Goal: Task Accomplishment & Management: Complete application form

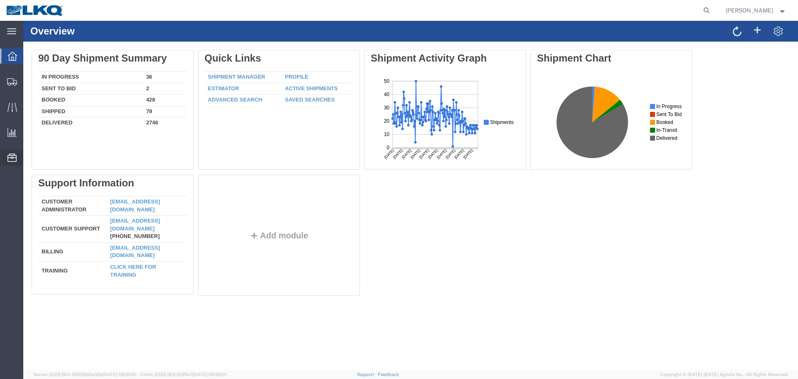
click at [0, 0] on span "Location Appointment" at bounding box center [0, 0] width 0 height 0
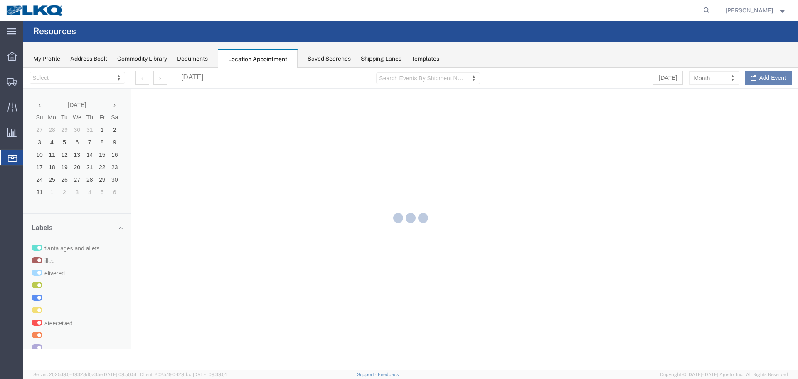
select select "27634"
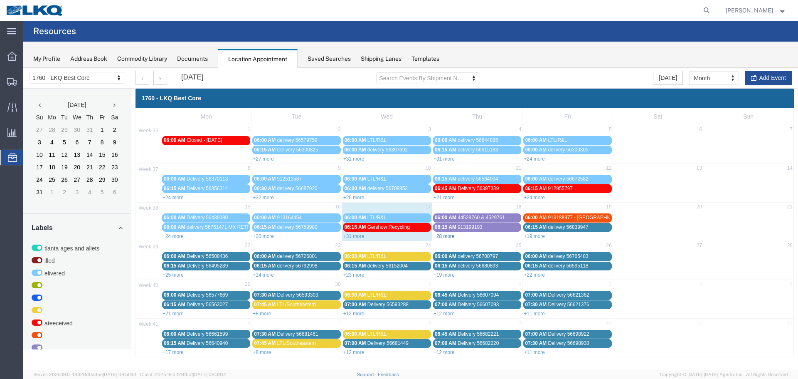
click at [447, 235] on link "+28 more" at bounding box center [444, 236] width 21 height 6
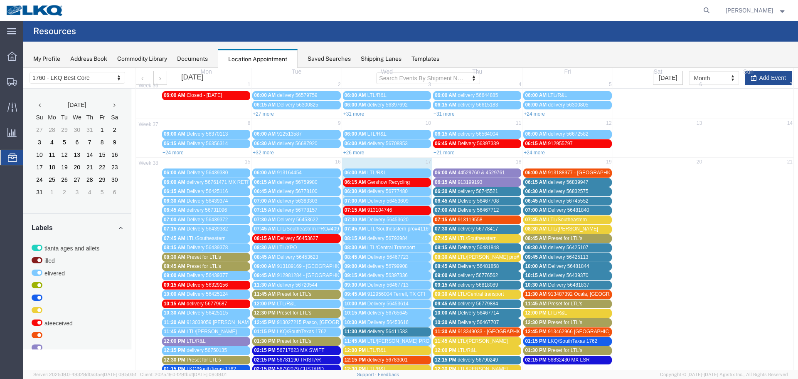
scroll to position [166, 0]
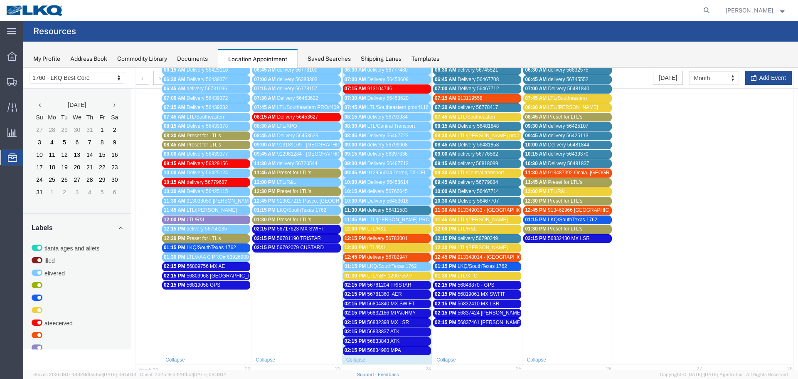
click at [389, 229] on div "12:00 PM LTL/R&L" at bounding box center [387, 229] width 85 height 6
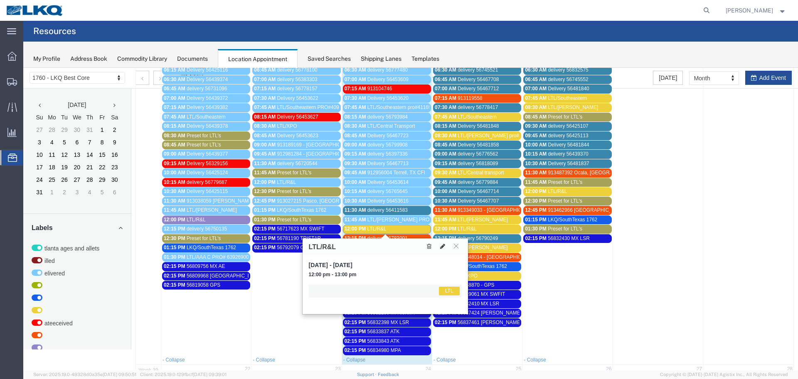
click at [445, 245] on icon at bounding box center [442, 246] width 5 height 6
select select "1"
select select "25"
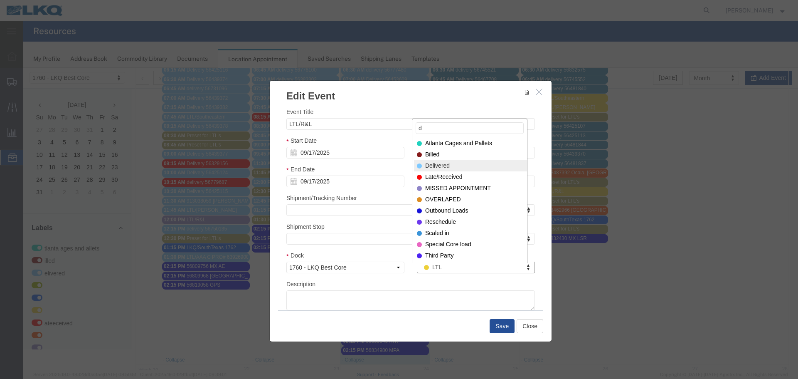
type input "d"
select select "40"
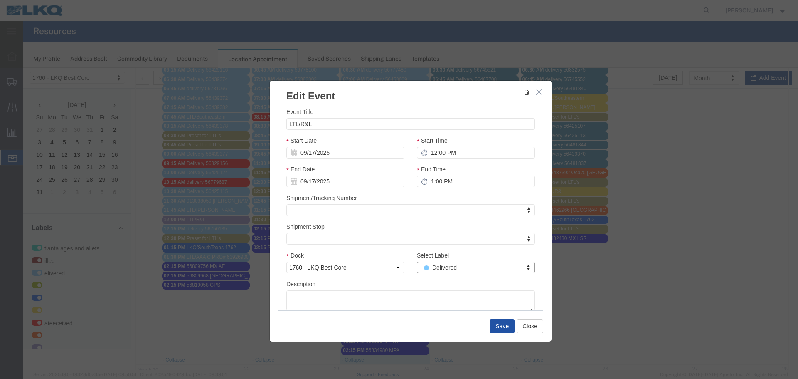
click at [490, 322] on button "Save" at bounding box center [502, 326] width 25 height 14
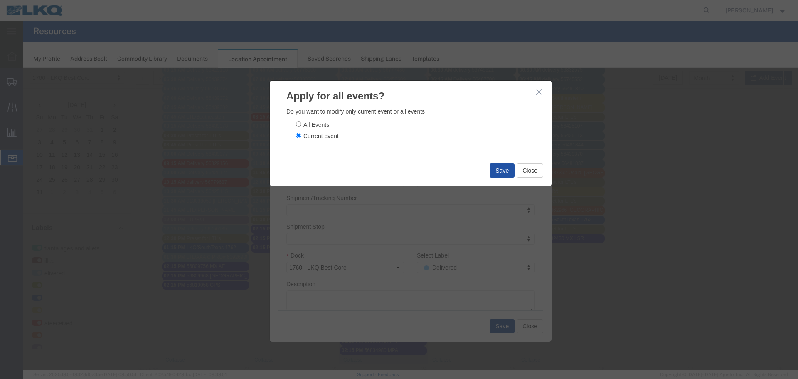
click at [508, 175] on button "Save" at bounding box center [502, 170] width 25 height 14
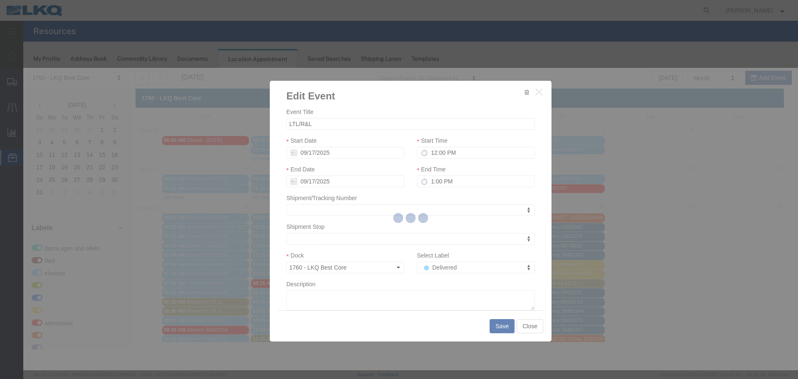
scroll to position [0, 0]
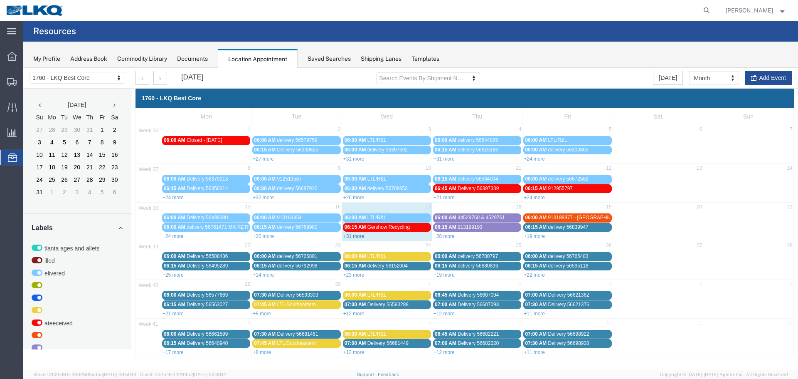
click at [359, 236] on link "+31 more" at bounding box center [353, 236] width 21 height 6
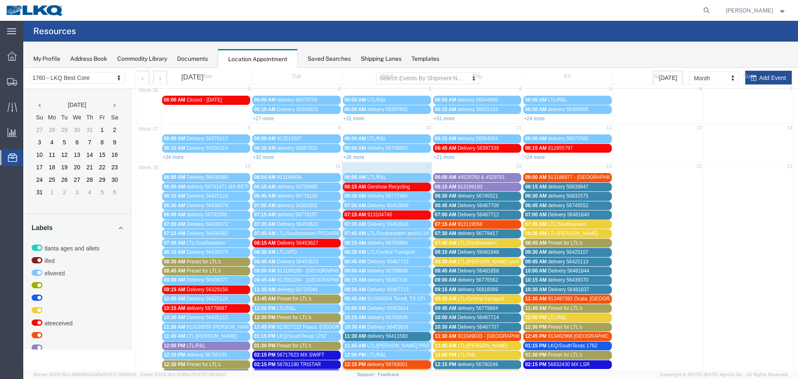
scroll to position [166, 0]
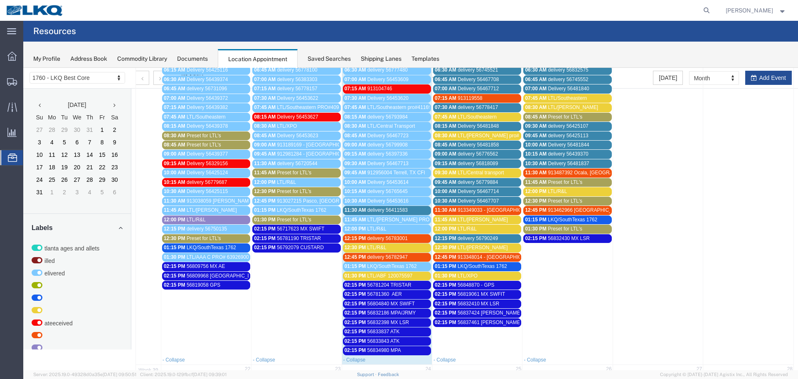
click at [470, 286] on span "56848870 - GPS" at bounding box center [476, 285] width 37 height 6
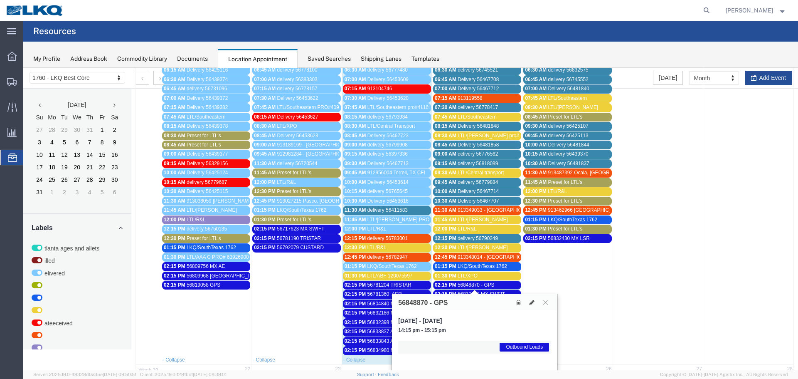
click at [542, 304] on button at bounding box center [545, 302] width 11 height 8
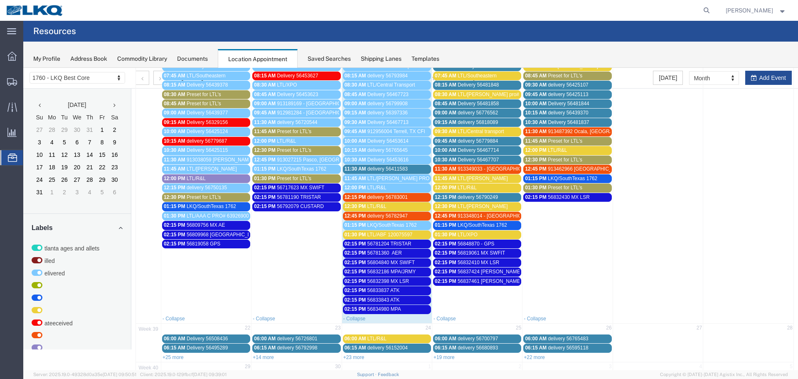
scroll to position [208, 0]
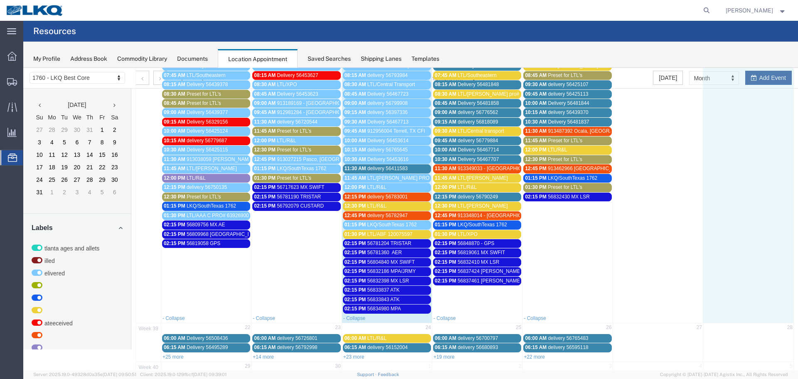
click at [765, 81] on td at bounding box center [748, 159] width 90 height 308
select select "1"
select select
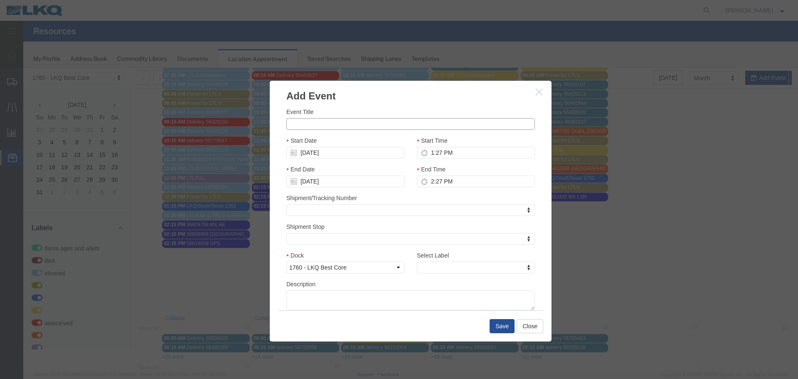
click at [310, 124] on input "Event Title" at bounding box center [410, 124] width 249 height 12
paste input "56848610"
type input "56848610 JT TRADING"
click at [368, 103] on div "Event Title 56848610 JT TRADING Start Date 09/21/2025 Start Time 1:27 PM End Da…" at bounding box center [411, 206] width 282 height 207
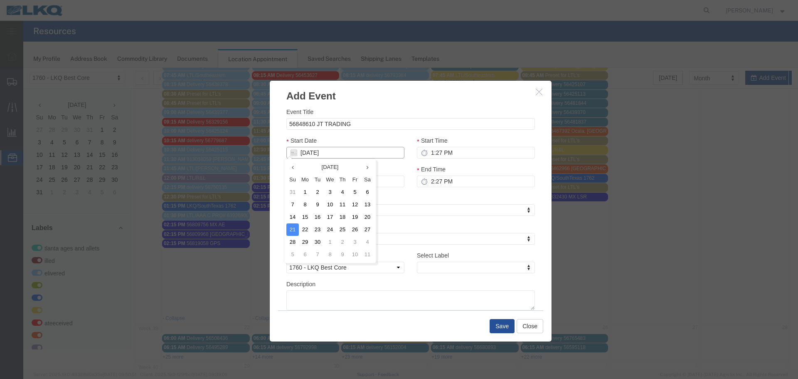
click at [313, 152] on input "09/21/2025" at bounding box center [345, 153] width 118 height 12
click at [302, 154] on input "09/21/2025" at bounding box center [345, 153] width 118 height 12
type input "9"
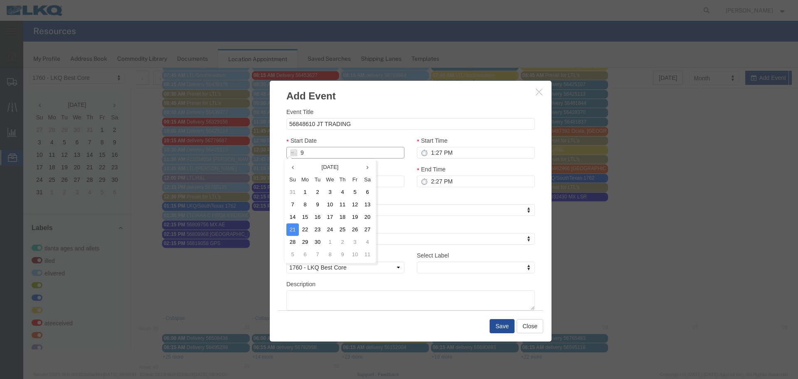
type input "09/17/2025"
type input "9/17/2"
type input "09/17/2"
type input "9/17/25"
type input "09/17/25"
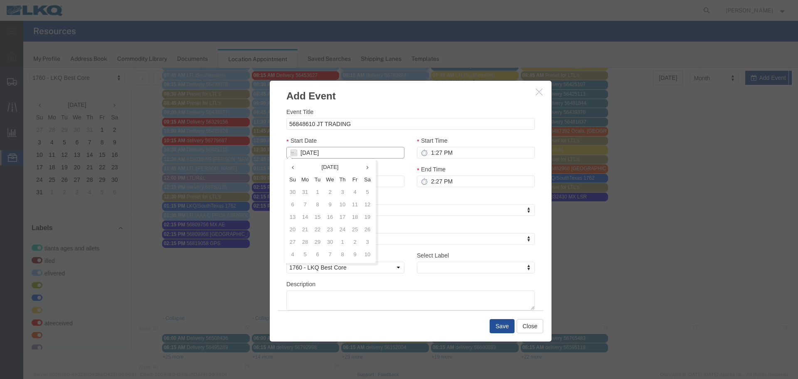
type input "09/17/25"
click at [347, 141] on div "Start Date 09/17/25" at bounding box center [345, 147] width 118 height 22
click at [434, 154] on input "1:27 PM" at bounding box center [476, 153] width 118 height 12
type input "2:27 PM"
type input "3:27 PM"
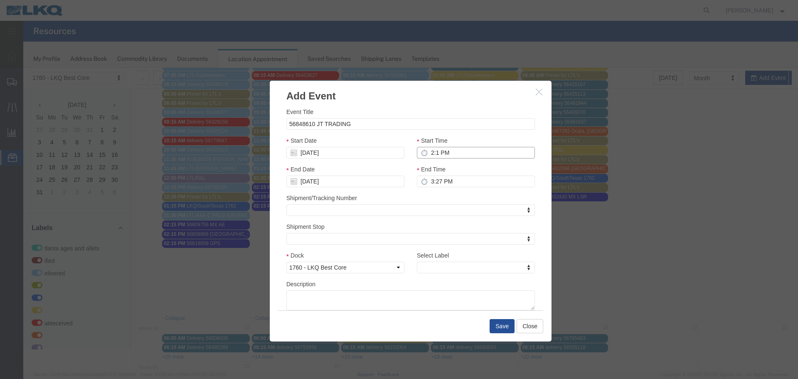
type input "2:15 PM"
type input "3:15 PM"
type input "2:15 PM"
click at [431, 179] on input "3:15 PM" at bounding box center [476, 181] width 118 height 12
type input "2:15 PM"
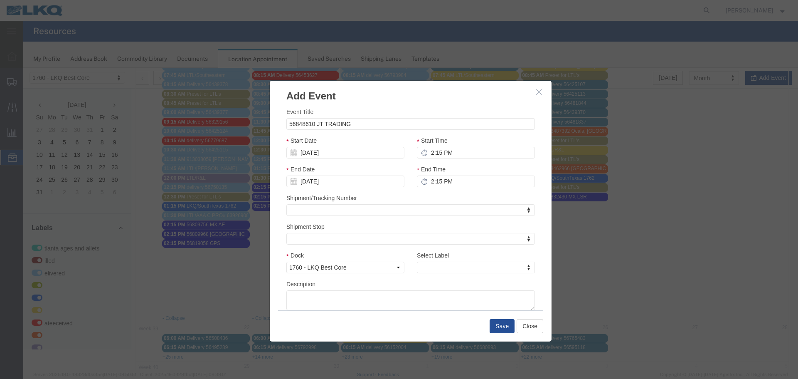
click at [434, 190] on div "End Time 2:15 PM" at bounding box center [476, 179] width 131 height 29
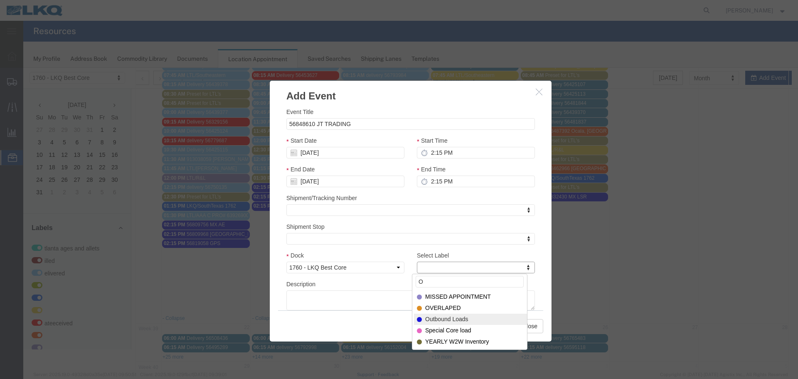
type input "O"
select select "80"
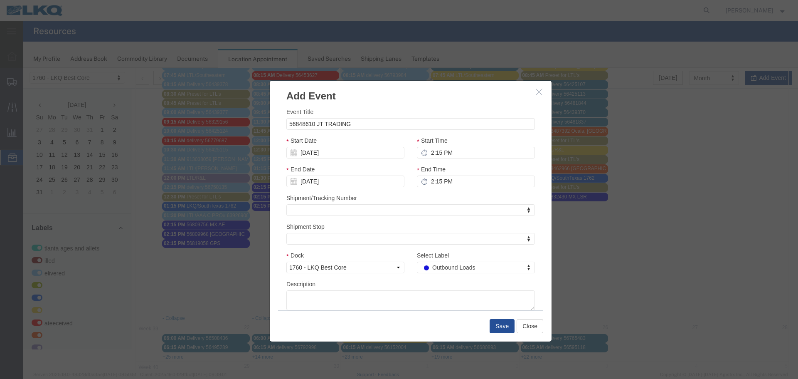
click at [406, 285] on div "Description" at bounding box center [410, 294] width 249 height 31
click at [501, 320] on button "Save" at bounding box center [502, 326] width 25 height 14
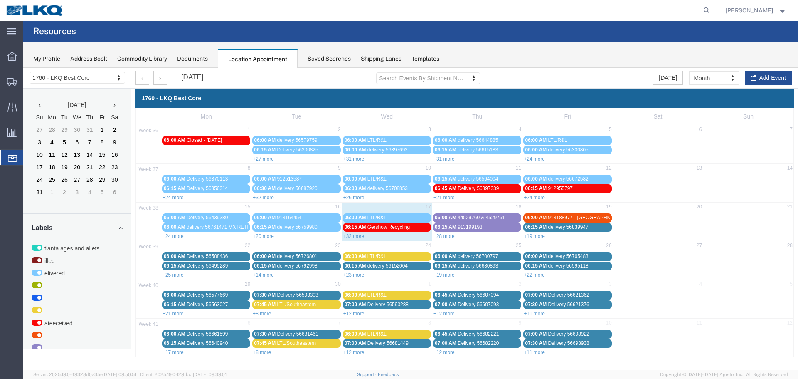
scroll to position [0, 0]
click at [453, 239] on link "+28 more" at bounding box center [444, 236] width 21 height 6
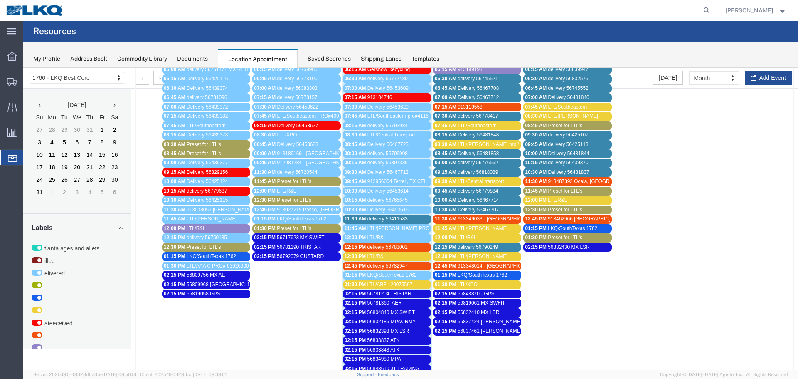
scroll to position [208, 0]
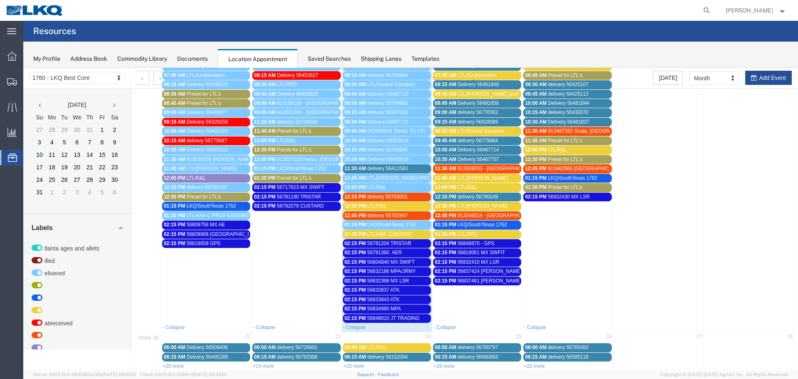
click at [401, 318] on span "56848610 JT TRADING" at bounding box center [393, 318] width 52 height 6
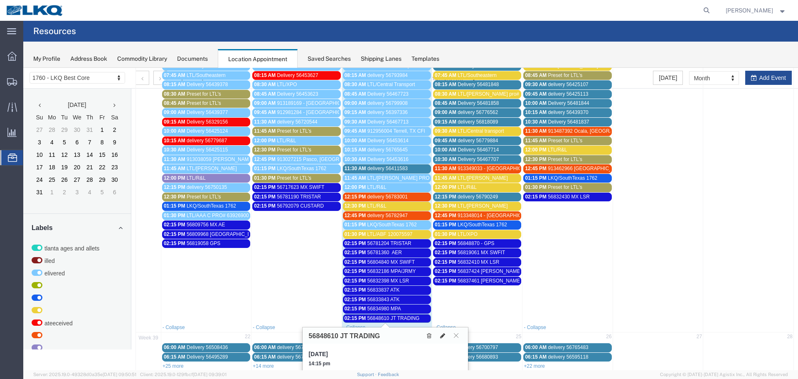
click at [443, 333] on icon at bounding box center [442, 336] width 5 height 6
select select "1"
select select "80"
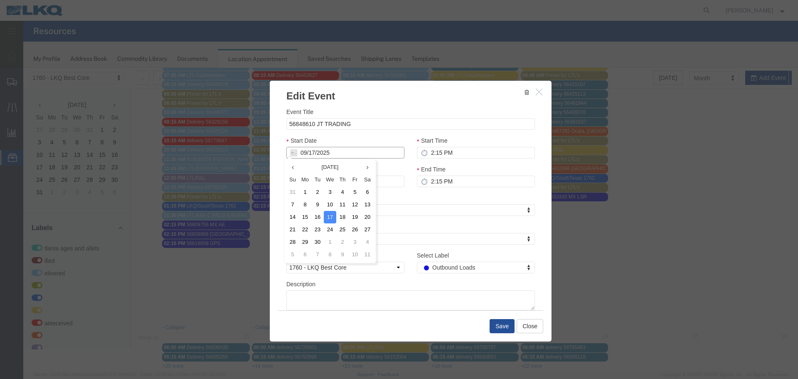
click at [319, 150] on input "09/17/2025" at bounding box center [345, 153] width 118 height 12
click at [317, 152] on input "09/17/2025" at bounding box center [345, 153] width 118 height 12
type input "9/18/2"
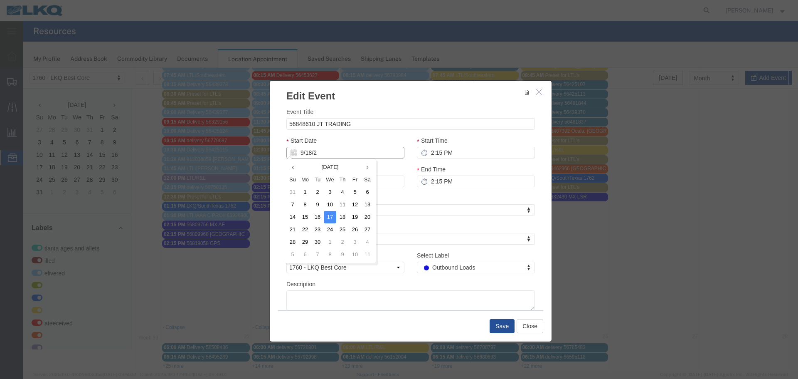
type input "09/18/2"
type input "9/18/25"
type input "09/18/25"
click at [333, 138] on div "Start Date 09/18/25" at bounding box center [345, 147] width 118 height 22
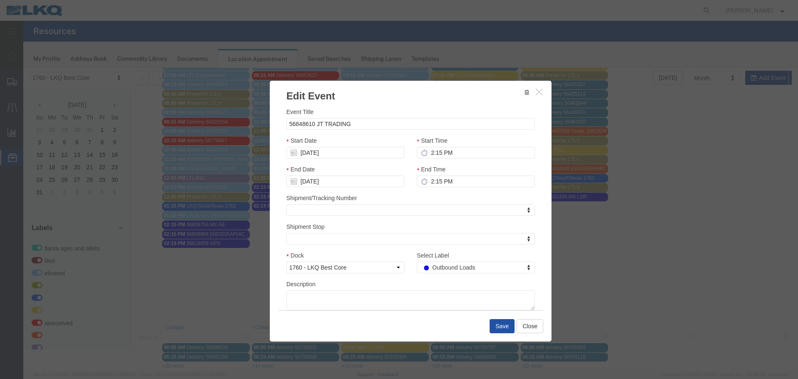
click at [505, 327] on button "Save" at bounding box center [502, 326] width 25 height 14
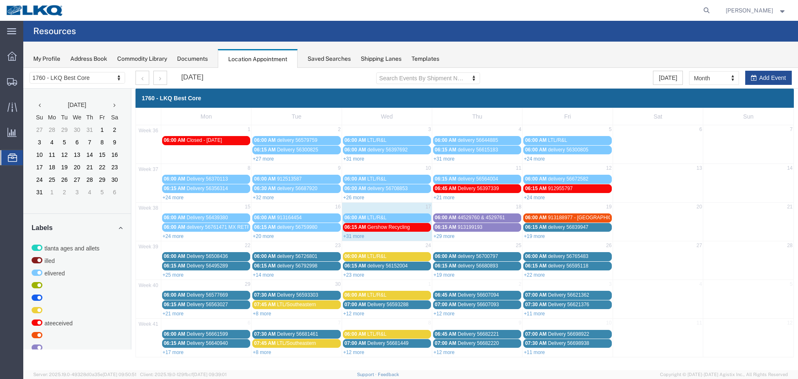
scroll to position [0, 0]
click at [536, 232] on div "+19 more" at bounding box center [567, 236] width 90 height 8
select select "1"
select select
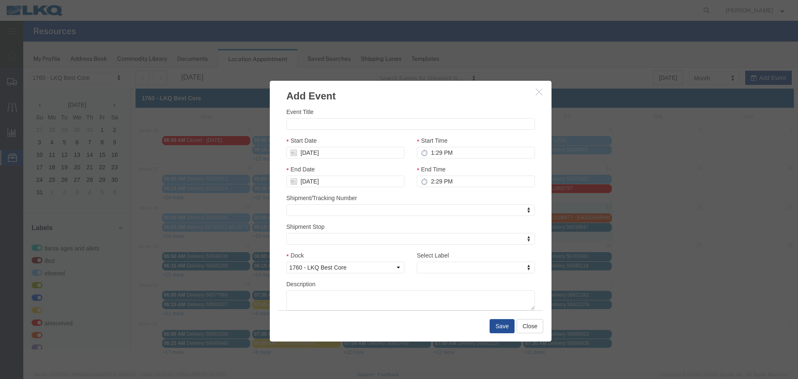
click at [533, 335] on div "Save Close" at bounding box center [410, 325] width 265 height 31
click at [533, 330] on button "Close" at bounding box center [530, 326] width 27 height 14
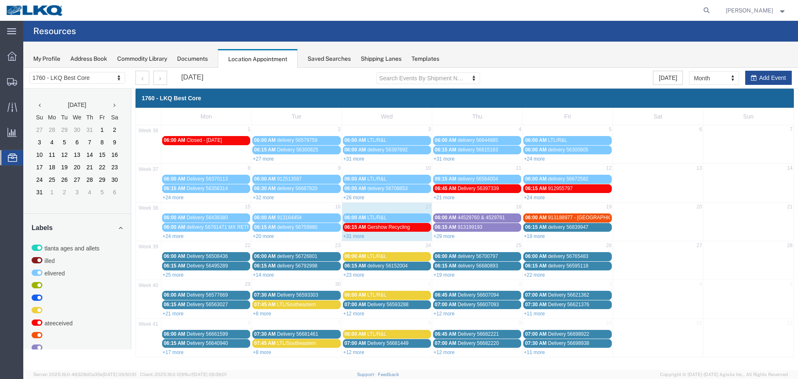
click at [351, 239] on div "+31 more" at bounding box center [387, 236] width 90 height 8
select select "1"
select select
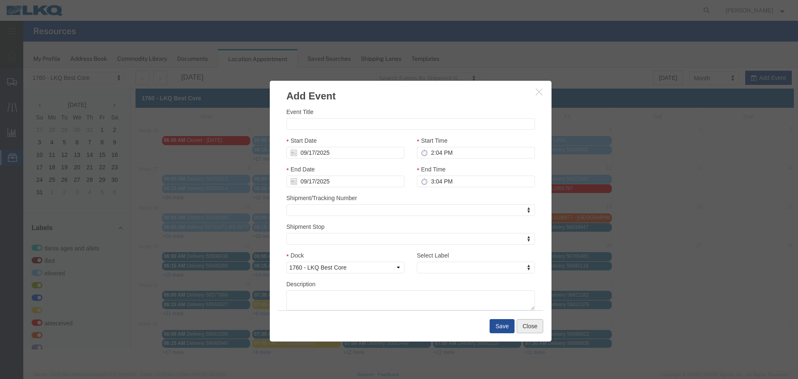
click at [538, 325] on button "Close" at bounding box center [530, 326] width 27 height 14
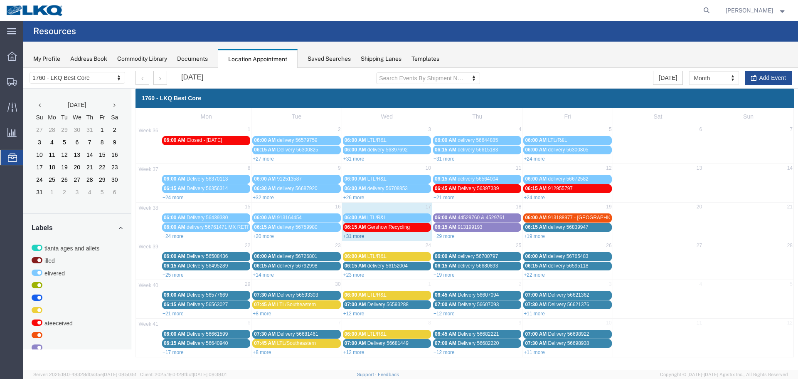
click at [356, 235] on link "+31 more" at bounding box center [353, 236] width 21 height 6
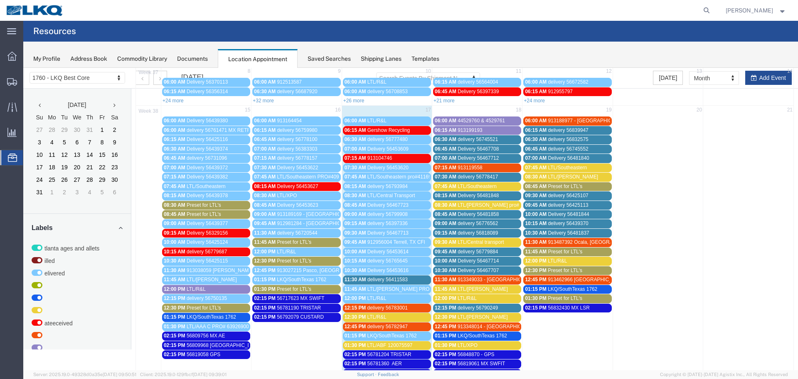
scroll to position [208, 0]
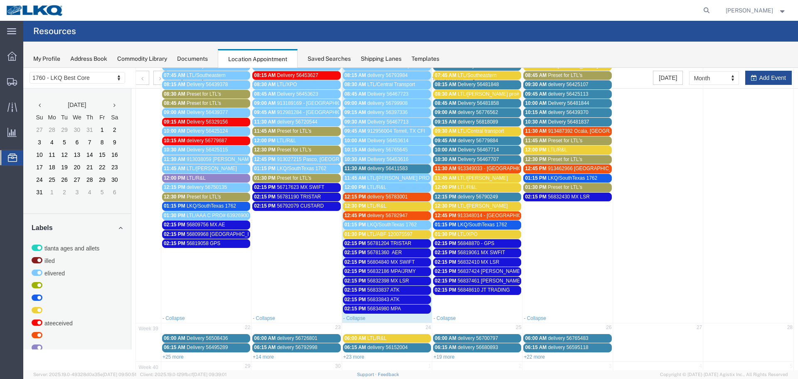
click at [216, 246] on span "56819058 GPS" at bounding box center [204, 243] width 34 height 6
click at [148, 262] on h3 "56819058 GPS" at bounding box center [151, 260] width 45 height 7
copy h3 "56819058"
click at [275, 261] on icon at bounding box center [276, 260] width 5 height 5
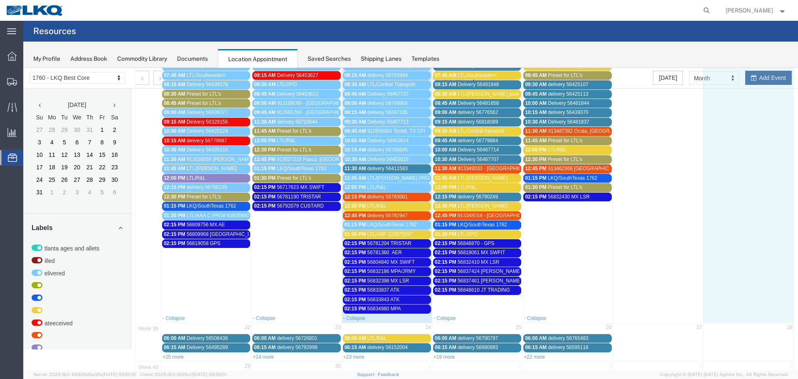
click at [754, 81] on td at bounding box center [748, 159] width 90 height 308
select select "1"
select select
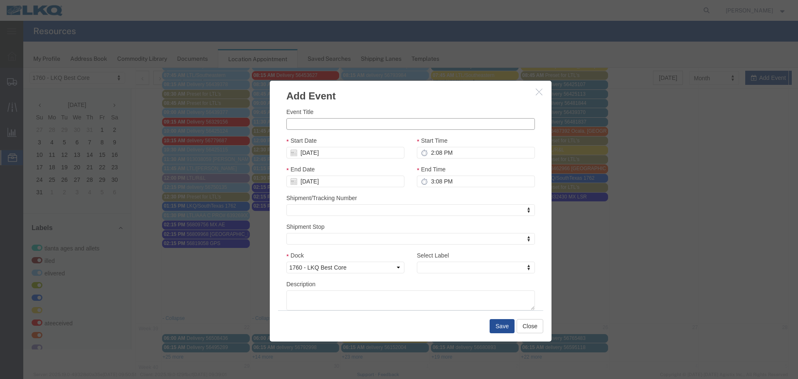
click at [315, 123] on input "Event Title" at bounding box center [410, 124] width 249 height 12
paste input "56851294"
type input "56851294 GPS"
click at [367, 108] on div "Event Title 56851294 GPS" at bounding box center [410, 118] width 249 height 22
click at [305, 153] on input "09/21/2025" at bounding box center [345, 153] width 118 height 12
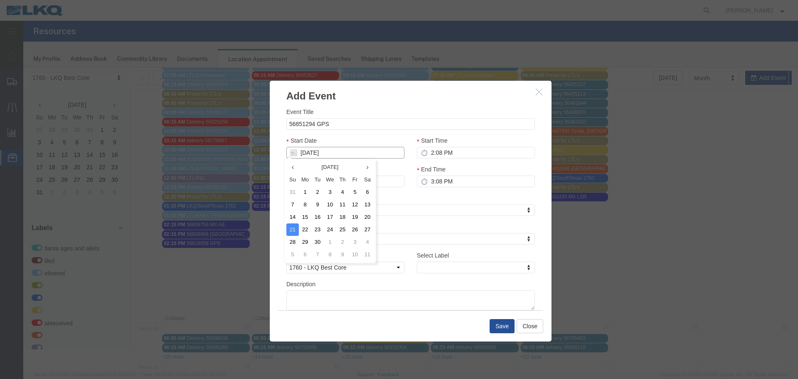
click at [305, 153] on input "09/21/2025" at bounding box center [345, 153] width 118 height 12
type input "9"
type input "09/17/2025"
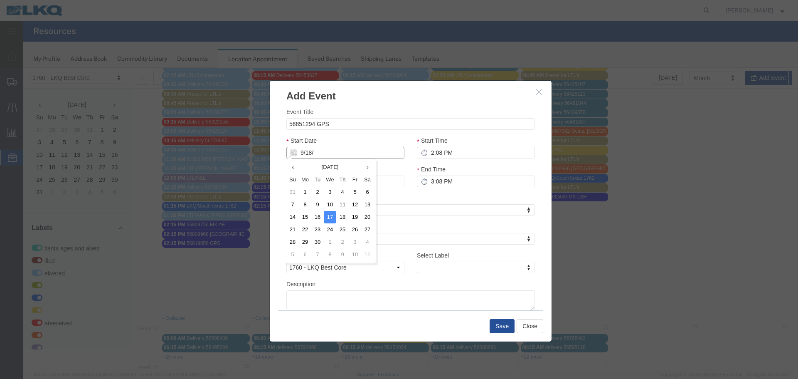
type input "9/18/2"
type input "09/18/2"
type input "9/18/25"
type input "09/18/25"
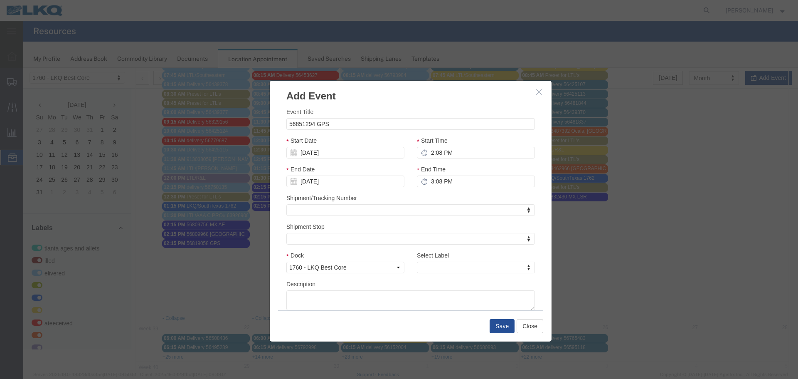
click at [338, 142] on div "Start Date 09/18/25" at bounding box center [345, 147] width 118 height 22
click at [451, 151] on input "2:08 PM" at bounding box center [476, 153] width 118 height 12
type input "2:15 PM"
click at [433, 178] on input "3:15 PM" at bounding box center [476, 181] width 118 height 12
type input "2:15 PM"
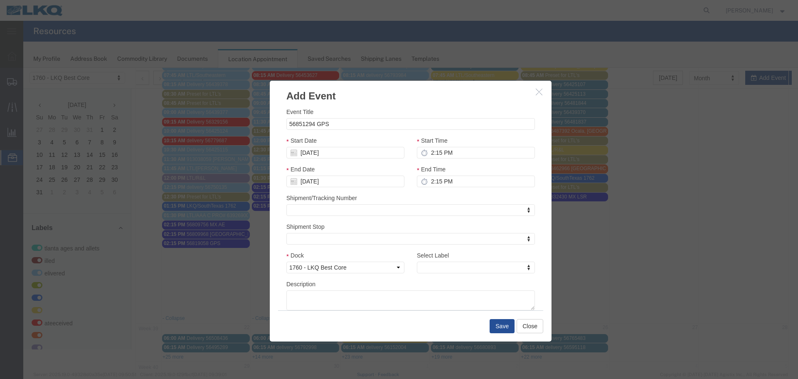
click at [453, 196] on div "Shipment/Tracking Number Shipment/Tracking Number Shipment/Tracking Number" at bounding box center [410, 204] width 249 height 22
click at [528, 269] on div "Select Label Select Label Atlanta Cages and Pallets Billed Delivered FCFS LKQ L…" at bounding box center [476, 265] width 131 height 29
click at [406, 286] on div "Description" at bounding box center [410, 294] width 249 height 31
click at [527, 273] on div "Select Label Select Label Atlanta Cages and Pallets Billed Delivered FCFS LKQ L…" at bounding box center [476, 262] width 118 height 22
drag, startPoint x: 521, startPoint y: 269, endPoint x: 523, endPoint y: 263, distance: 6.1
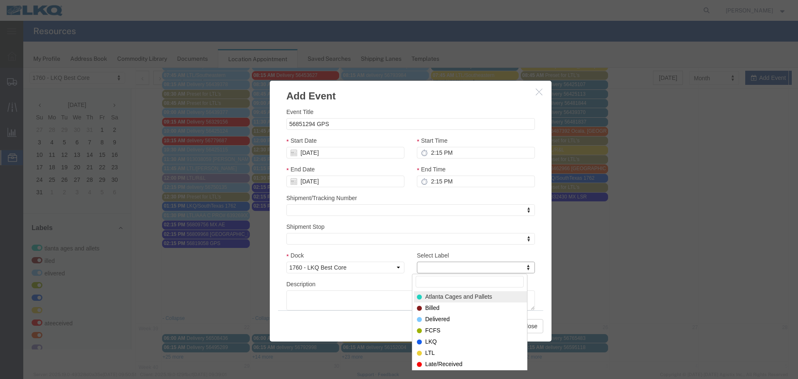
drag, startPoint x: 483, startPoint y: 253, endPoint x: 528, endPoint y: 266, distance: 47.2
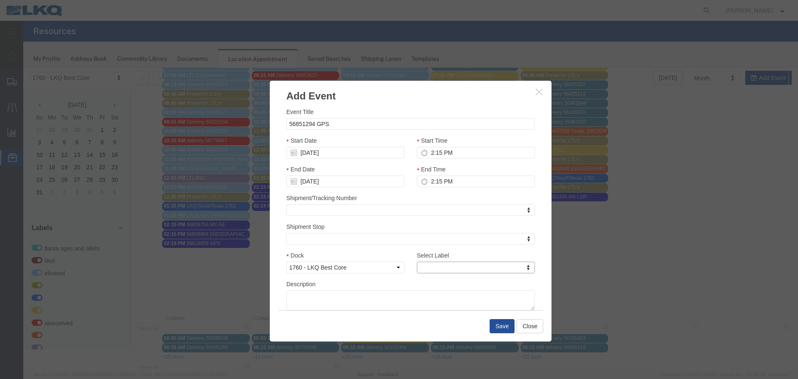
click at [415, 278] on div "Select Label Select Label Atlanta Cages and Pallets Billed Delivered FCFS LKQ L…" at bounding box center [476, 265] width 131 height 29
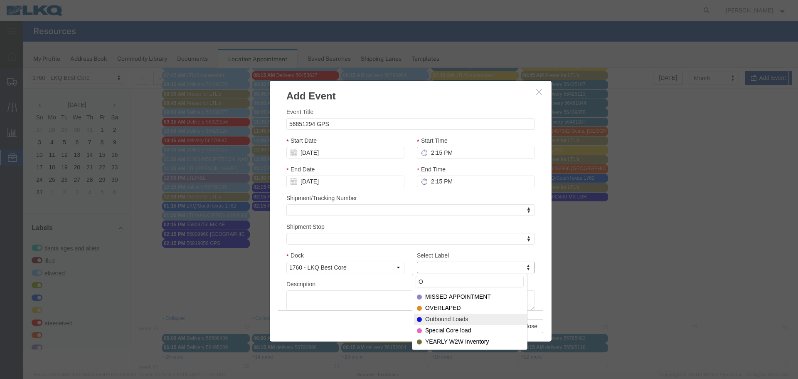
type input "O"
select select "80"
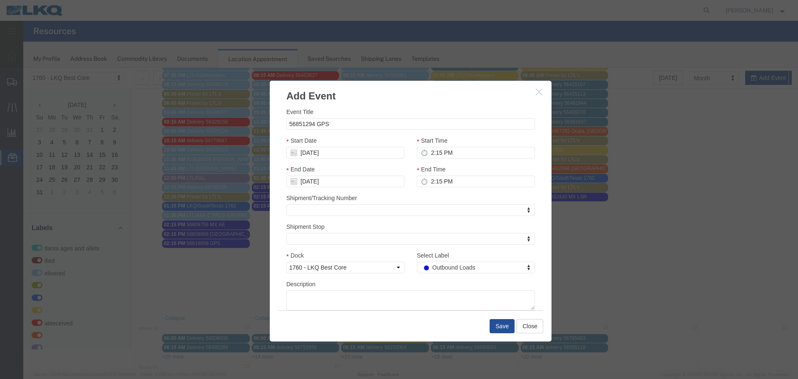
click at [415, 285] on div "Description" at bounding box center [410, 294] width 249 height 31
click at [505, 329] on button "Save" at bounding box center [502, 326] width 25 height 14
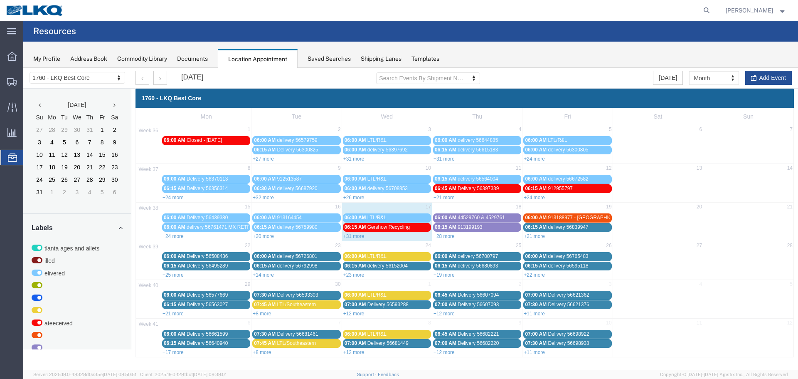
scroll to position [0, 0]
click at [355, 237] on link "+31 more" at bounding box center [353, 236] width 21 height 6
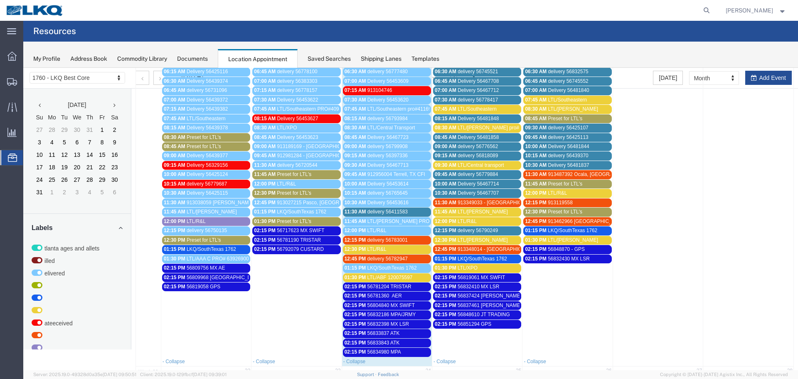
scroll to position [166, 0]
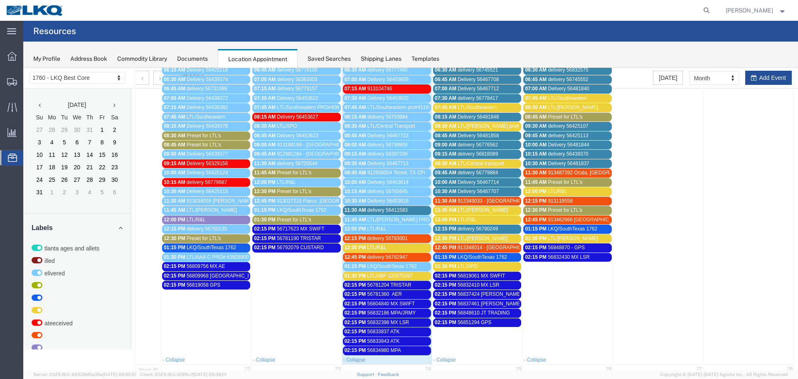
click at [564, 247] on span "56848870 - GPS" at bounding box center [566, 247] width 37 height 6
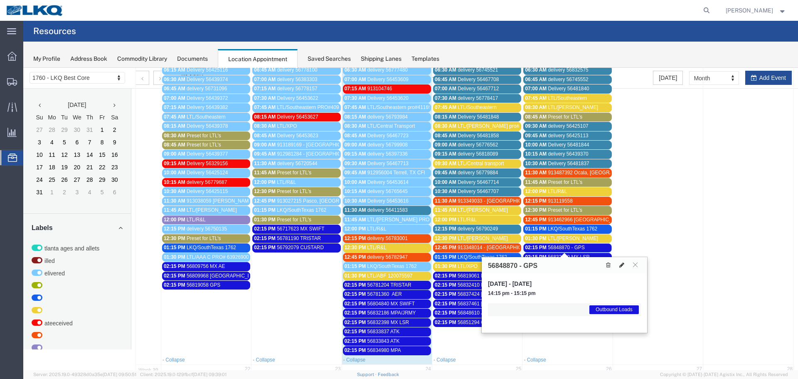
click at [623, 264] on icon at bounding box center [621, 265] width 5 height 6
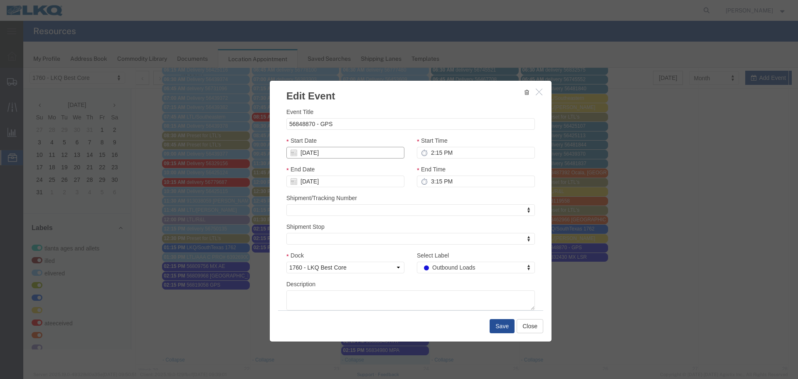
click at [313, 148] on input "[DATE]" at bounding box center [345, 153] width 118 height 12
type input "9"
type input "09/17/2025"
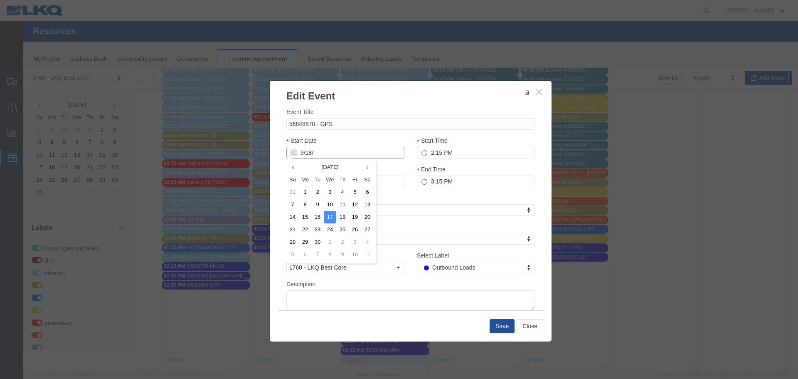
type input "9/18/2"
type input "09/18/2"
type input "9/18/25"
type input "09/18/25"
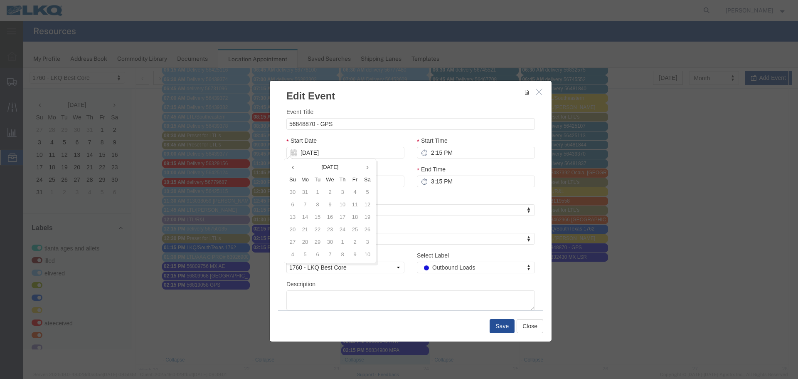
click at [349, 138] on div "Start Date 09/18/25" at bounding box center [345, 147] width 118 height 22
click at [508, 329] on button "Save" at bounding box center [502, 326] width 25 height 14
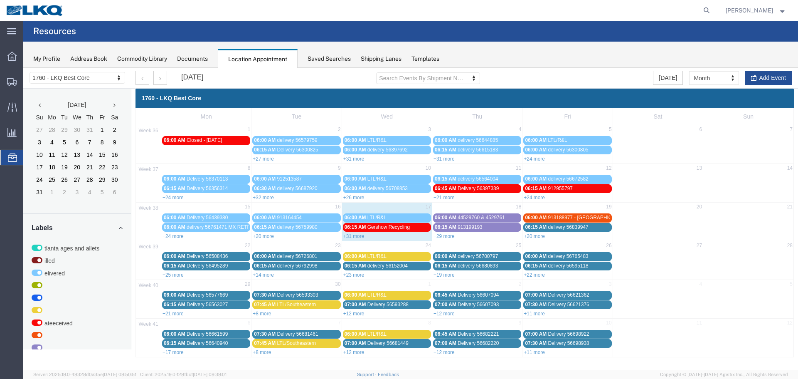
scroll to position [0, 0]
click at [444, 235] on link "+29 more" at bounding box center [444, 236] width 21 height 6
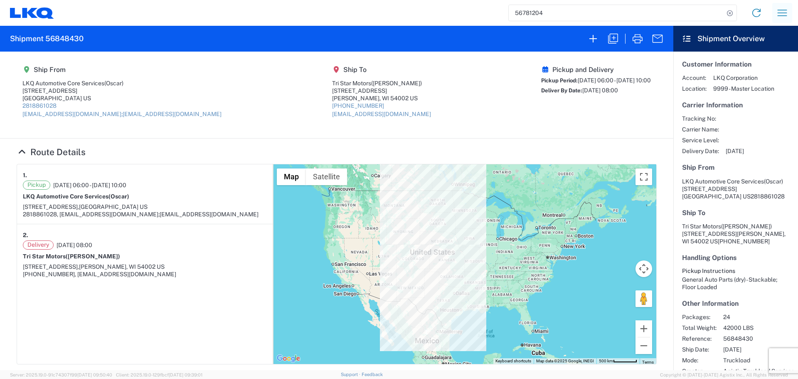
click at [783, 10] on icon "button" at bounding box center [783, 13] width 10 height 6
click at [757, 56] on link "Shipment request" at bounding box center [751, 57] width 78 height 17
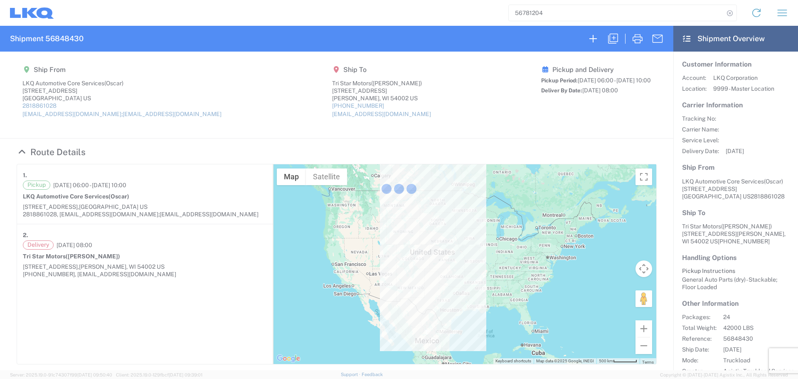
select select "FULL"
select select "US"
select select "LBS"
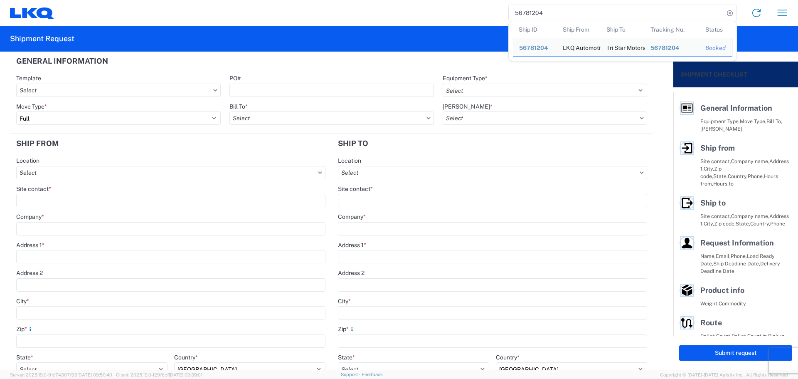
click at [516, 8] on input "56781204" at bounding box center [616, 13] width 215 height 16
paste input "819058"
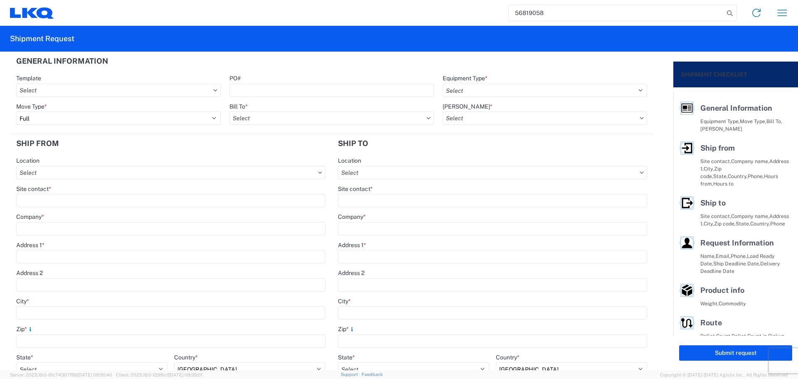
type input "56819058"
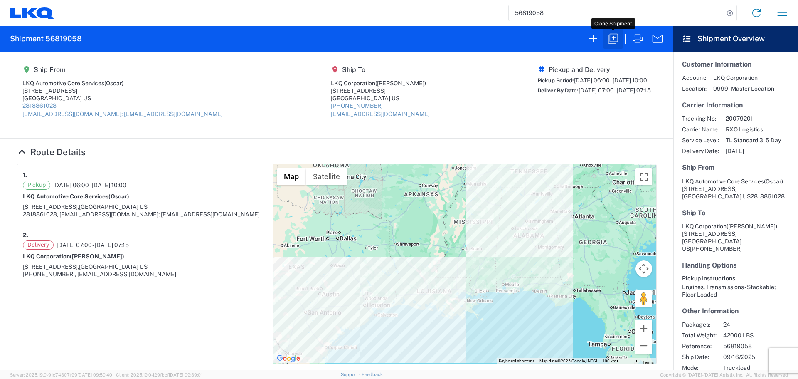
click at [609, 36] on icon "button" at bounding box center [612, 38] width 13 height 13
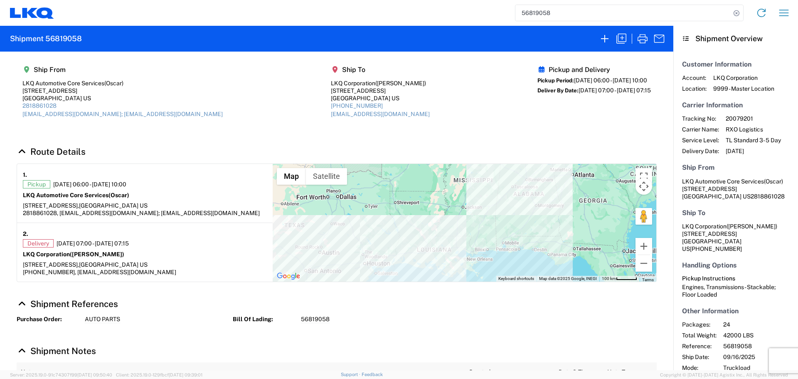
select select "FULL"
select select "US"
select select "LBS"
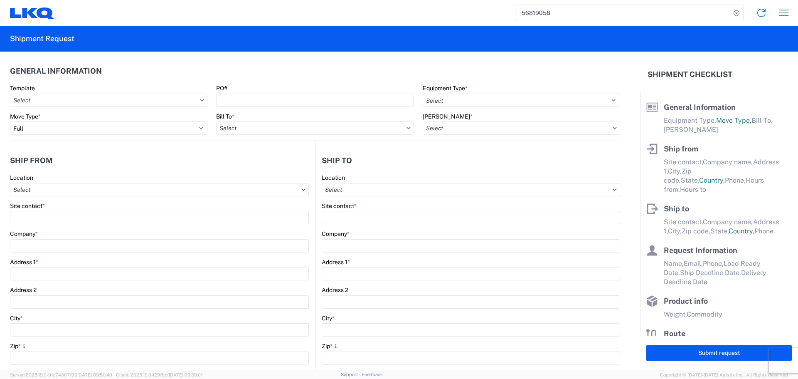
select select "STDV"
type input "Oscar"
type input "LKQ Automotive Core Services"
type input "[STREET_ADDRESS]"
type input "[GEOGRAPHIC_DATA]"
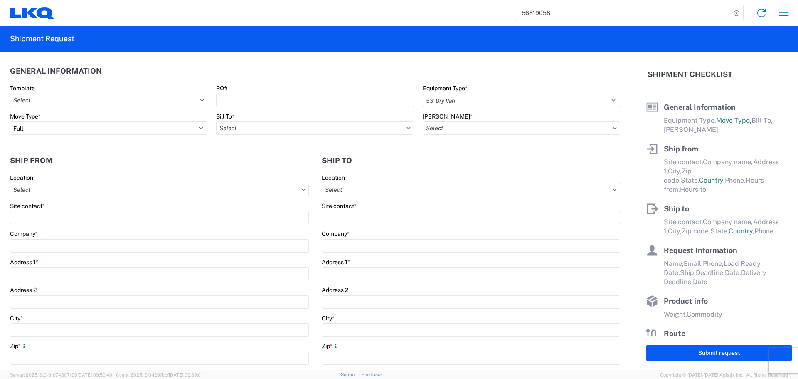
type input "77038"
type input "[EMAIL_ADDRESS][DOMAIN_NAME]; [EMAIL_ADDRESS][DOMAIN_NAME]"
type input "[PERSON_NAME]"
type input "LKQ Corporation"
type input "[STREET_ADDRESS]"
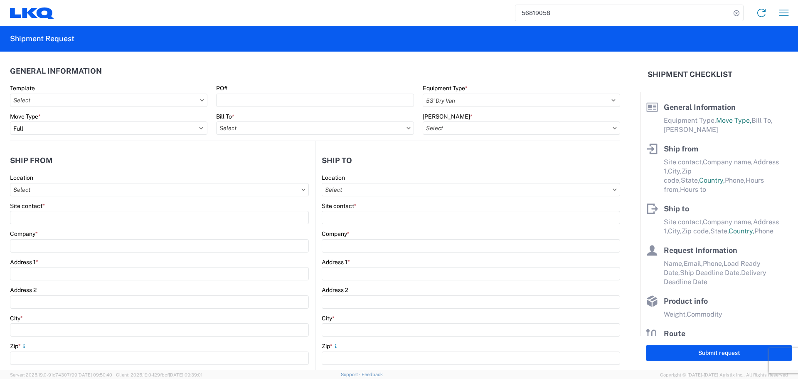
type input "Newnan"
type input "30265"
type input "[EMAIL_ADDRESS][DOMAIN_NAME]"
type input "Oscar"
type input "[EMAIL_ADDRESS][DOMAIN_NAME]"
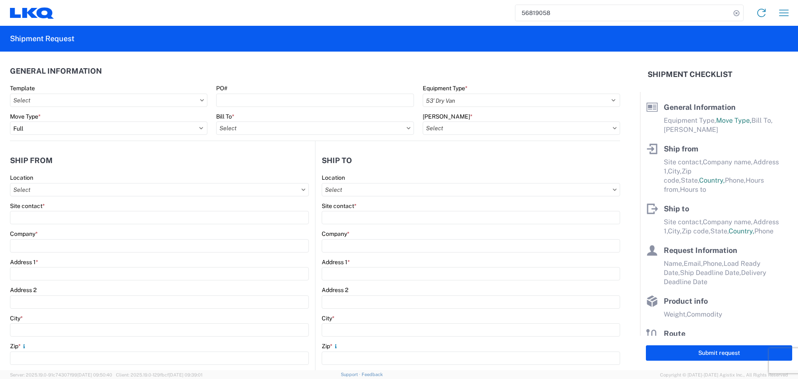
type input "2818861028"
type input "[DATE]"
type input "42000"
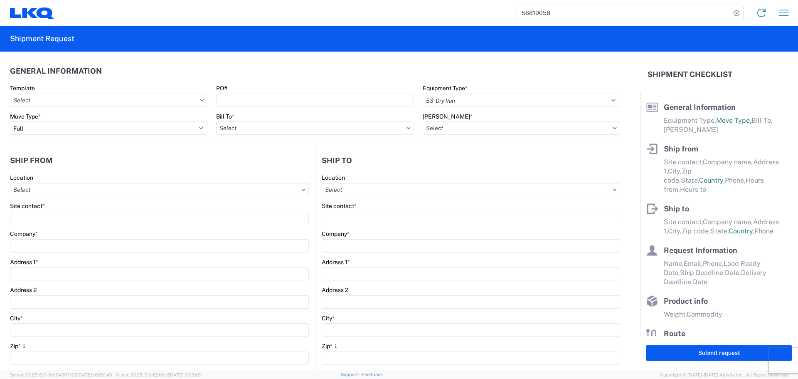
type input "Engines, Transmissions"
type input "24"
type input "0"
type input "40"
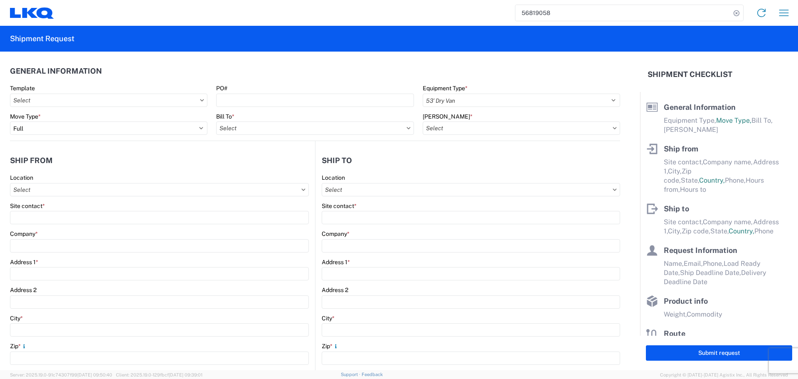
type input "36"
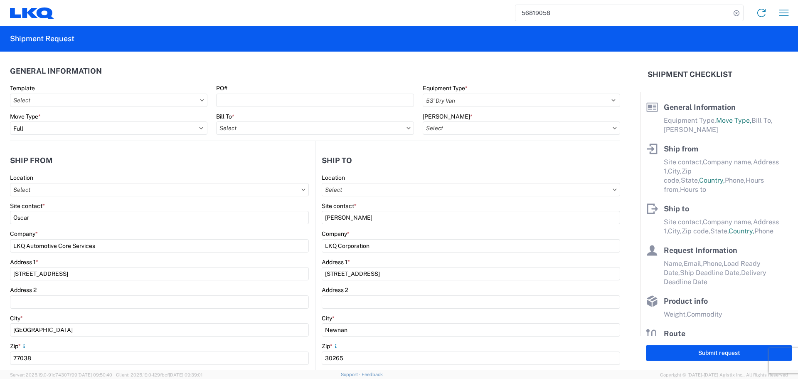
select select "US"
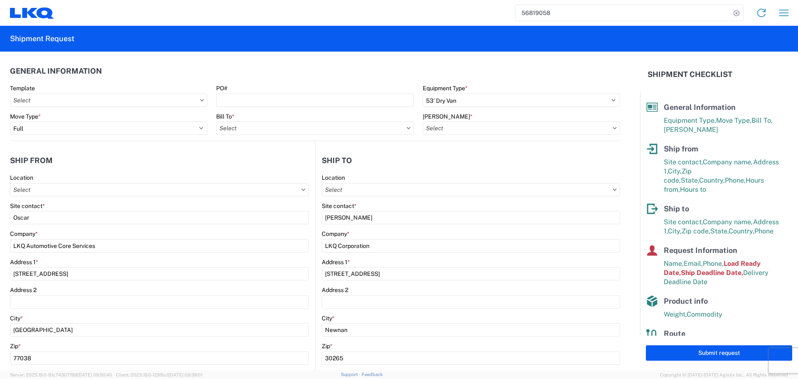
type input "1760-1300-50180-0000 - 1760 Freight In - Cores"
type input "1760 - LKQ Best Core"
type input "1772 - LKQ Atlanta Core Newnan"
type input "1760 - LKQ Best Core"
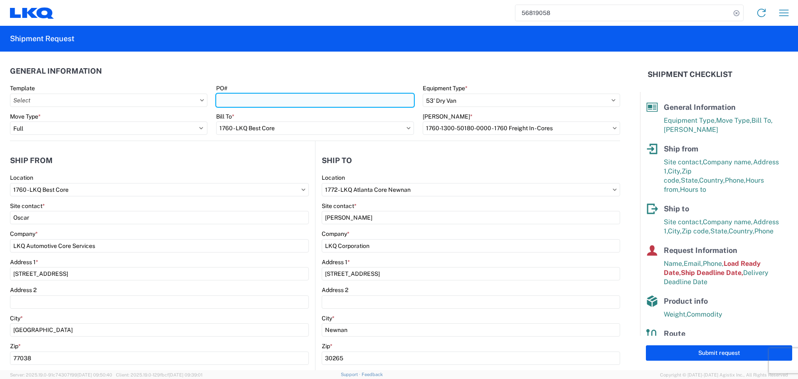
click at [248, 101] on input "PO#" at bounding box center [314, 100] width 197 height 13
type input "AUTO PARTS"
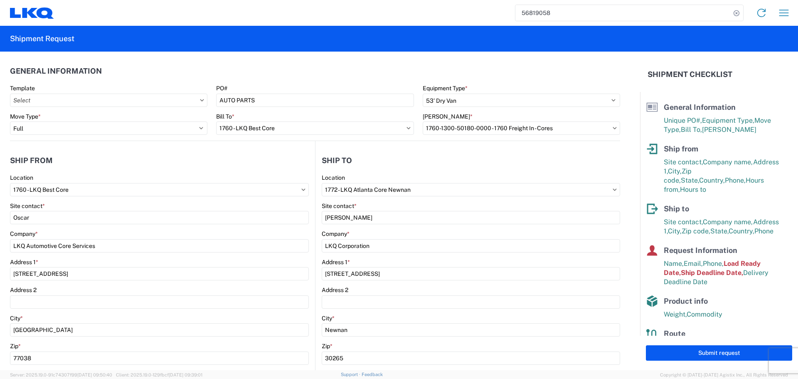
click at [266, 73] on header "General Information" at bounding box center [315, 71] width 610 height 19
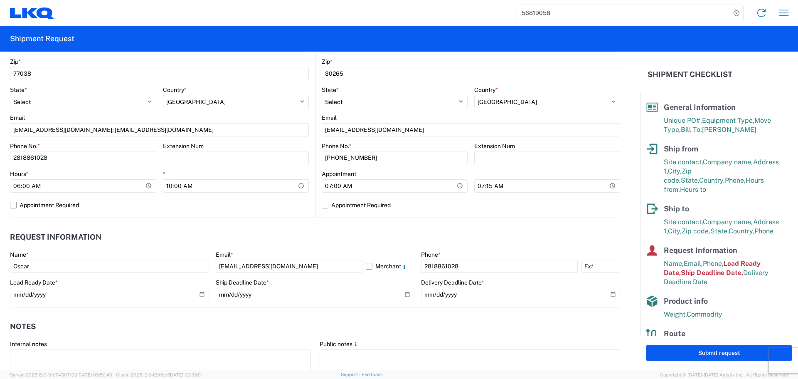
scroll to position [291, 0]
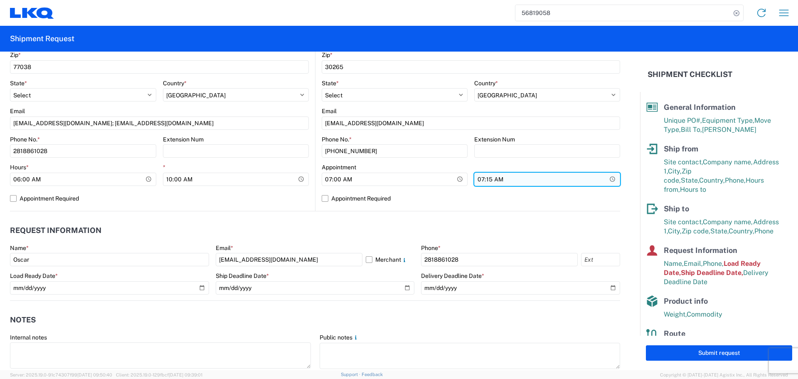
click at [603, 181] on input "07:15:00" at bounding box center [547, 178] width 146 height 13
type input "13:00"
click at [298, 228] on header "Request Information" at bounding box center [315, 230] width 610 height 19
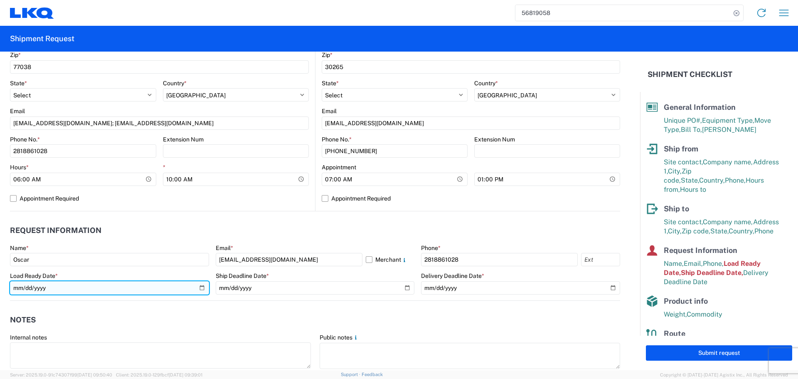
click at [200, 289] on input "[DATE]" at bounding box center [109, 287] width 199 height 13
type input "[DATE]"
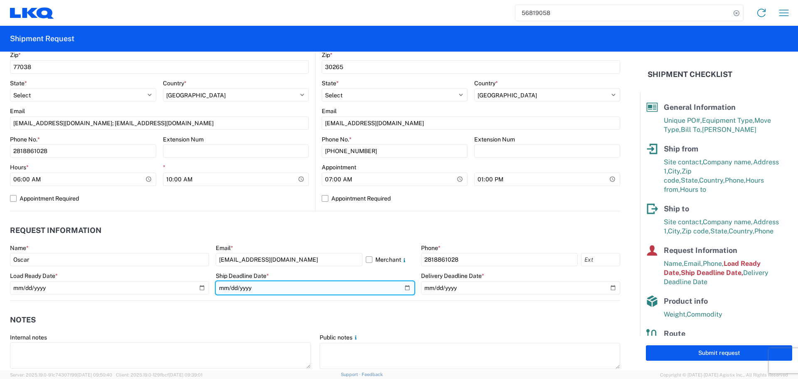
click at [400, 290] on input "[DATE]" at bounding box center [315, 287] width 199 height 13
type input "[DATE]"
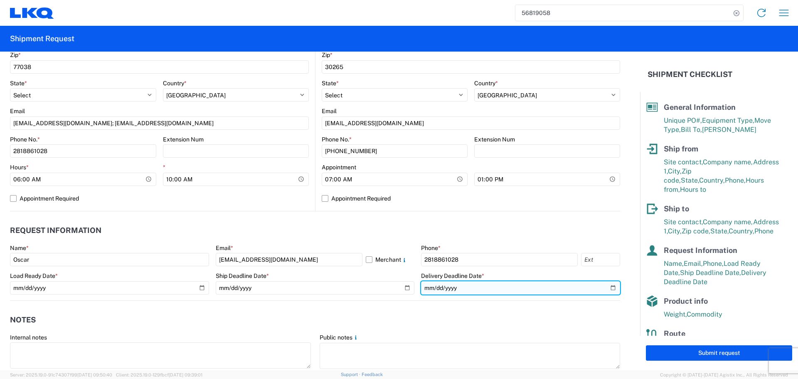
click at [609, 285] on input "[DATE]" at bounding box center [520, 287] width 199 height 13
type input "[DATE]"
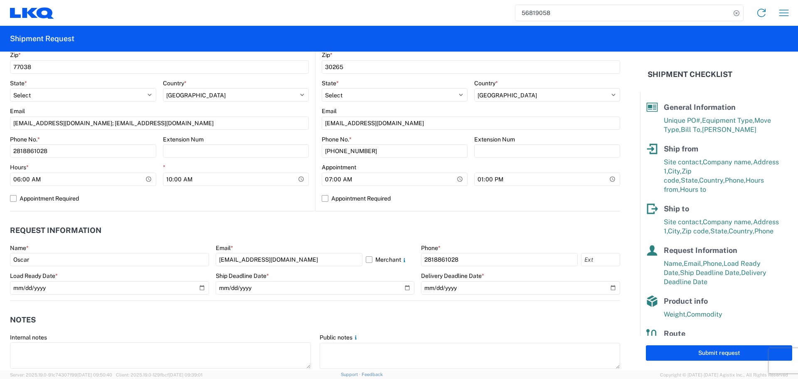
click at [318, 227] on header "Request Information" at bounding box center [315, 230] width 610 height 19
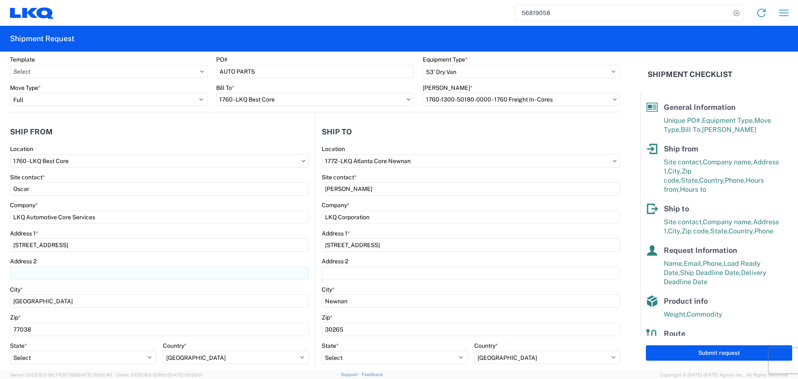
scroll to position [0, 0]
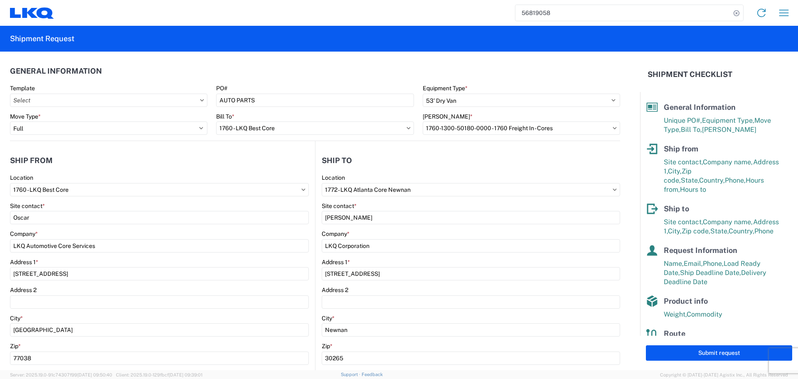
click at [291, 147] on agx-shipment-stop-widget-v2 "Ship from 1760 Location 1760 - LKQ Best Core Site contact * Oscar Company * LKQ…" at bounding box center [162, 321] width 305 height 361
click at [449, 163] on header "Ship to" at bounding box center [467, 160] width 305 height 19
click at [280, 156] on header "Ship from" at bounding box center [162, 160] width 305 height 19
click at [289, 166] on header "Ship from" at bounding box center [162, 160] width 305 height 19
click at [282, 163] on header "Ship from" at bounding box center [162, 160] width 305 height 19
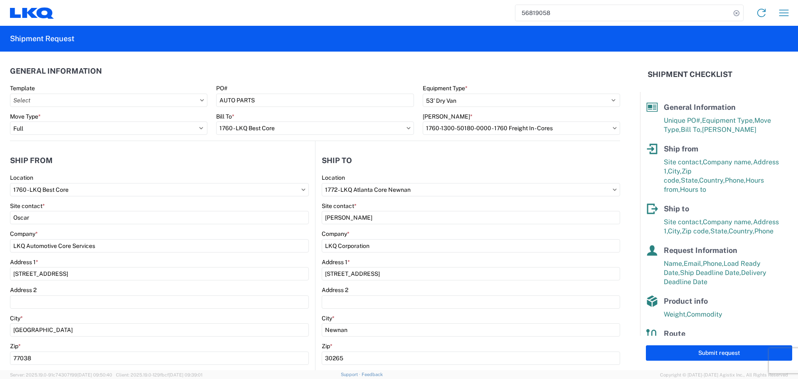
click at [224, 153] on header "Ship from" at bounding box center [162, 160] width 305 height 19
click at [709, 352] on button "Submit request" at bounding box center [719, 352] width 146 height 15
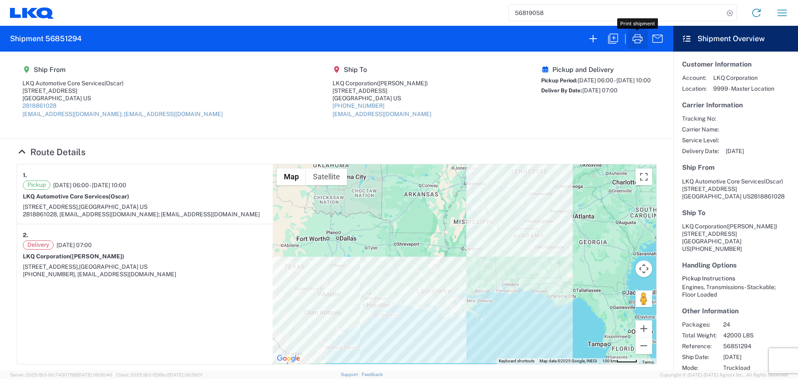
click at [640, 43] on icon "button" at bounding box center [638, 38] width 10 height 9
click at [526, 12] on input "56819058" at bounding box center [616, 13] width 215 height 16
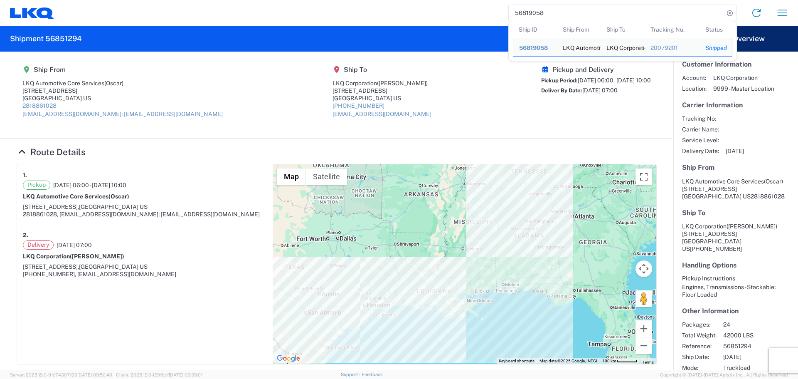
click at [526, 12] on input "56819058" at bounding box center [616, 13] width 215 height 16
paste input "386091"
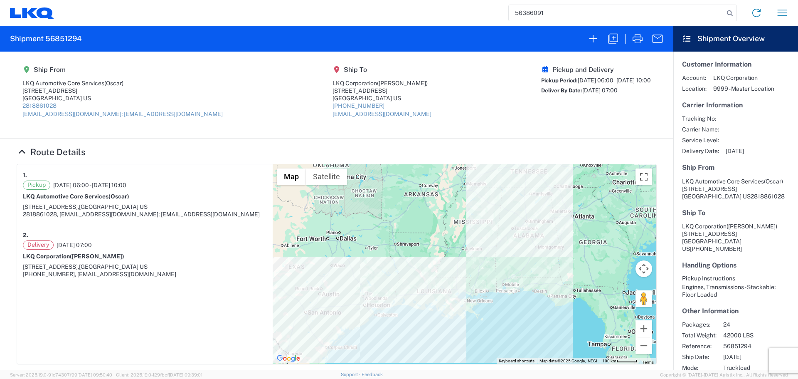
type input "56386091"
